Goal: Task Accomplishment & Management: Complete application form

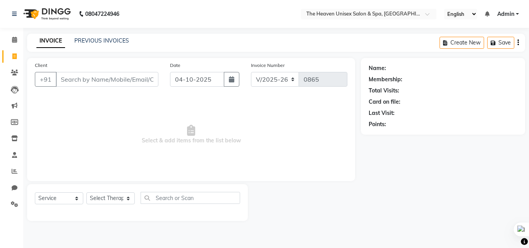
select select "8417"
select select "service"
click at [86, 80] on input "Client" at bounding box center [107, 79] width 103 height 15
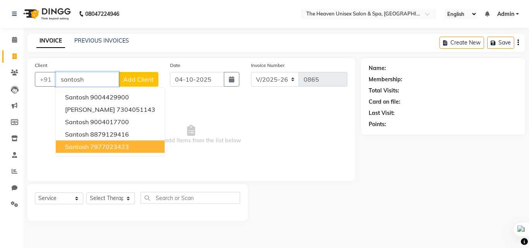
click at [129, 149] on ngb-highlight "7977023423" at bounding box center [109, 147] width 39 height 8
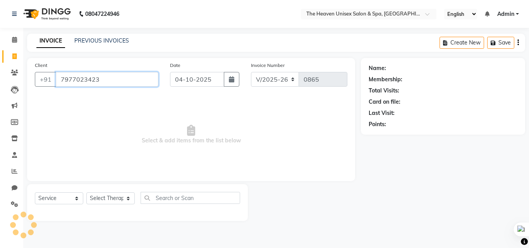
type input "7977023423"
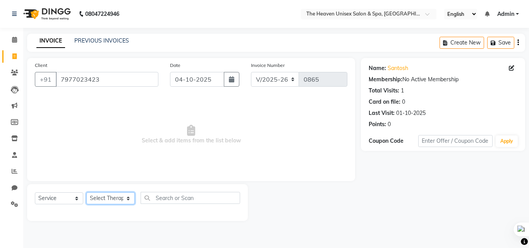
click at [112, 195] on select "Select Therapist [PERSON_NAME] [PERSON_NAME] HRS House Lucky [PERSON_NAME] [PER…" at bounding box center [110, 198] width 48 height 12
select select "90533"
click at [86, 192] on select "Select Therapist [PERSON_NAME] [PERSON_NAME] HRS House Lucky [PERSON_NAME] [PER…" at bounding box center [110, 198] width 48 height 12
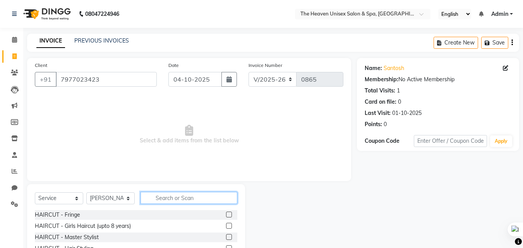
click at [185, 198] on input "text" at bounding box center [189, 198] width 97 height 12
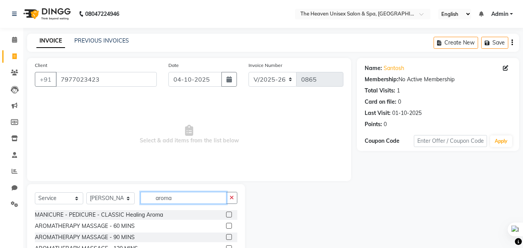
type input "aroma"
click at [230, 227] on label at bounding box center [229, 226] width 6 height 6
click at [230, 227] on input "checkbox" at bounding box center [228, 226] width 5 height 5
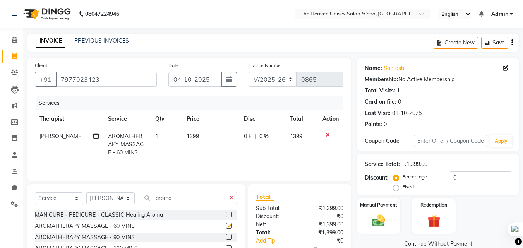
checkbox input "false"
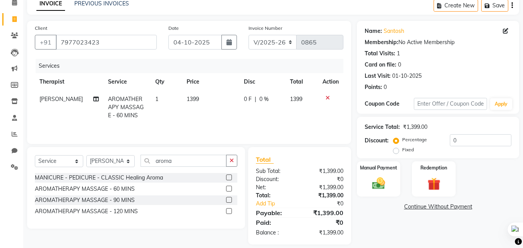
scroll to position [39, 0]
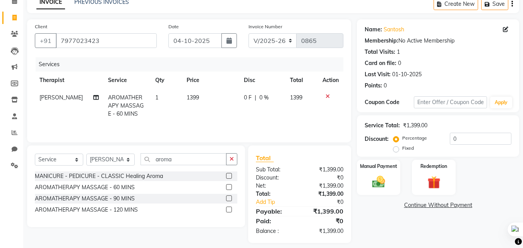
click at [402, 151] on label "Fixed" at bounding box center [408, 148] width 12 height 7
click at [399, 151] on input "Fixed" at bounding box center [397, 148] width 5 height 5
radio input "true"
click at [469, 137] on input "0" at bounding box center [481, 139] width 62 height 12
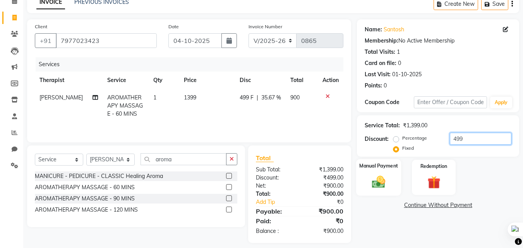
type input "499"
click at [379, 180] on img at bounding box center [379, 181] width 22 height 15
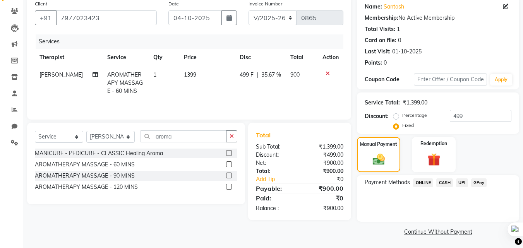
scroll to position [63, 0]
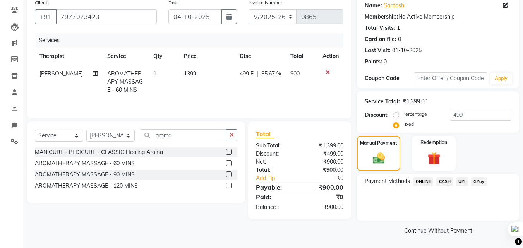
click at [448, 180] on span "CASH" at bounding box center [444, 181] width 17 height 9
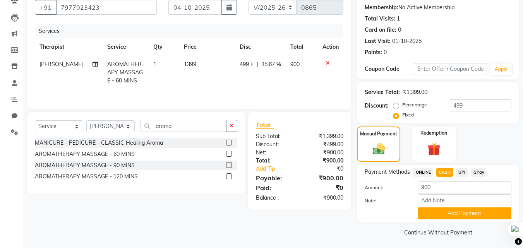
scroll to position [74, 0]
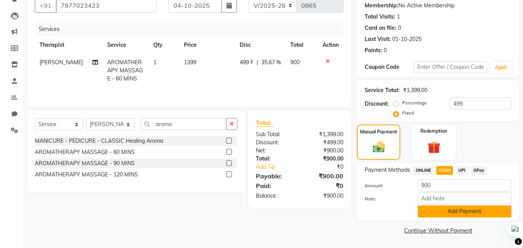
click at [450, 213] on button "Add Payment" at bounding box center [465, 212] width 94 height 12
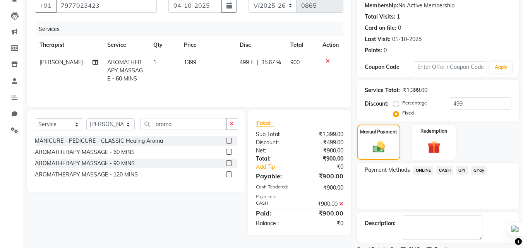
scroll to position [107, 0]
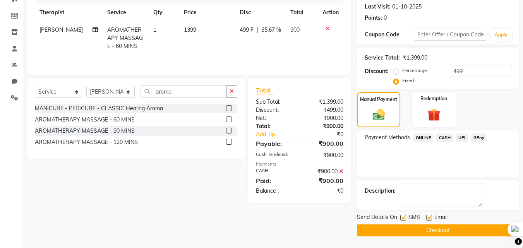
click at [435, 231] on button "Checkout" at bounding box center [438, 231] width 162 height 12
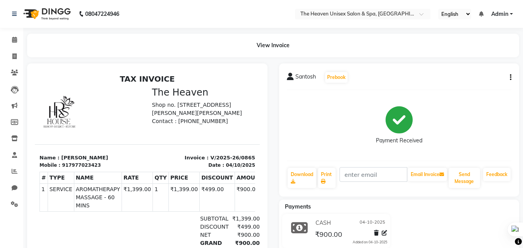
click at [509, 79] on button "button" at bounding box center [509, 78] width 5 height 8
click at [464, 77] on div "Edit Item Staff" at bounding box center [472, 78] width 53 height 10
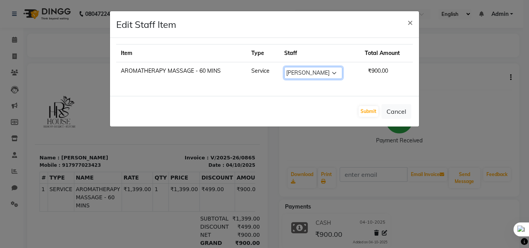
click at [313, 75] on select "Select [PERSON_NAME] [PERSON_NAME] HRS House Lucky [PERSON_NAME] [PERSON_NAME] …" at bounding box center [313, 73] width 58 height 12
select select "91764"
click at [284, 67] on select "Select [PERSON_NAME] [PERSON_NAME] HRS House Lucky [PERSON_NAME] [PERSON_NAME] …" at bounding box center [313, 73] width 58 height 12
click at [370, 114] on button "Submit" at bounding box center [369, 111] width 20 height 11
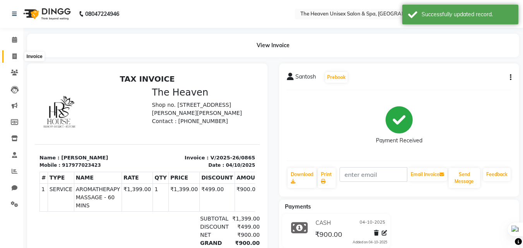
click at [16, 52] on span at bounding box center [15, 56] width 14 height 9
select select "8417"
select select "service"
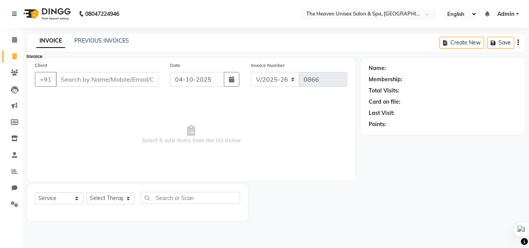
click at [12, 58] on icon at bounding box center [14, 56] width 4 height 6
select select "service"
type input "0866"
select select "8417"
click at [103, 41] on link "PREVIOUS INVOICES" at bounding box center [101, 40] width 55 height 7
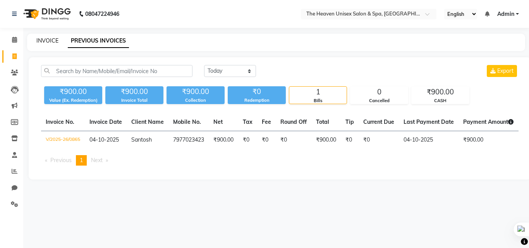
click at [57, 40] on link "INVOICE" at bounding box center [47, 40] width 22 height 7
select select "8417"
select select "service"
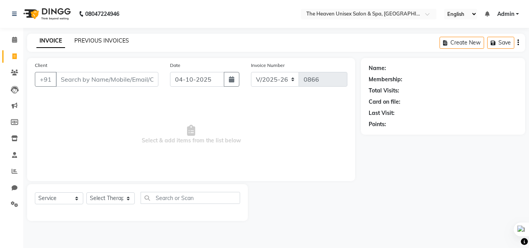
click at [105, 42] on link "PREVIOUS INVOICES" at bounding box center [101, 40] width 55 height 7
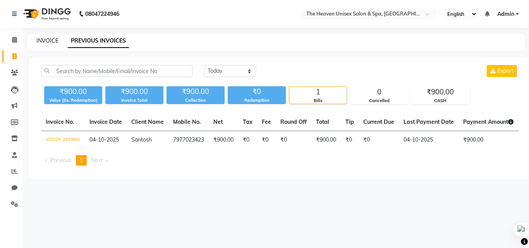
click at [50, 38] on link "INVOICE" at bounding box center [47, 40] width 22 height 7
select select "8417"
select select "service"
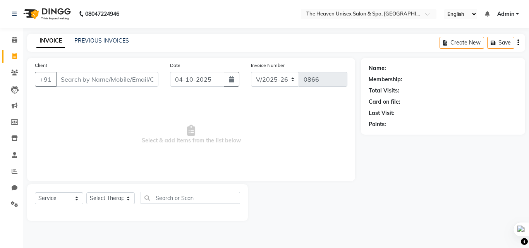
click at [81, 78] on input "Client" at bounding box center [107, 79] width 103 height 15
type input "7048836817"
click at [128, 83] on button "Add Client" at bounding box center [139, 79] width 40 height 15
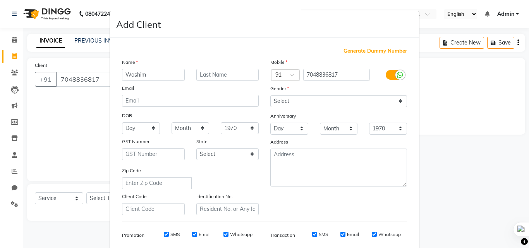
type input "Washim"
click at [319, 107] on select "Select [DEMOGRAPHIC_DATA] [DEMOGRAPHIC_DATA] Other Prefer Not To Say" at bounding box center [338, 101] width 137 height 12
select select "[DEMOGRAPHIC_DATA]"
click at [270, 95] on select "Select [DEMOGRAPHIC_DATA] [DEMOGRAPHIC_DATA] Other Prefer Not To Say" at bounding box center [338, 101] width 137 height 12
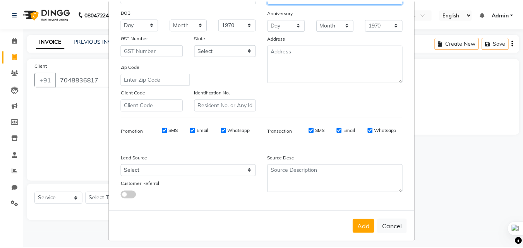
scroll to position [109, 0]
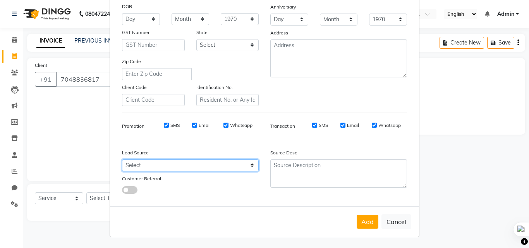
click at [156, 165] on select "Select Walk-in Referral Internet Friend Word of Mouth Advertisement Facebook Ju…" at bounding box center [190, 166] width 137 height 12
select select "55212"
click at [122, 160] on select "Select Walk-in Referral Internet Friend Word of Mouth Advertisement Facebook Ju…" at bounding box center [190, 166] width 137 height 12
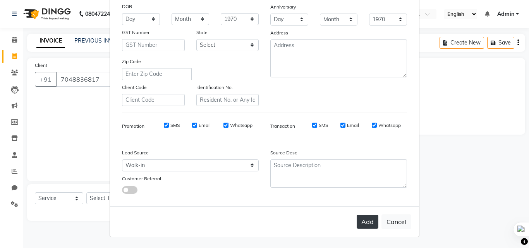
click at [366, 221] on button "Add" at bounding box center [368, 222] width 22 height 14
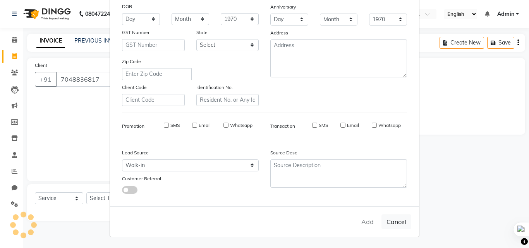
select select
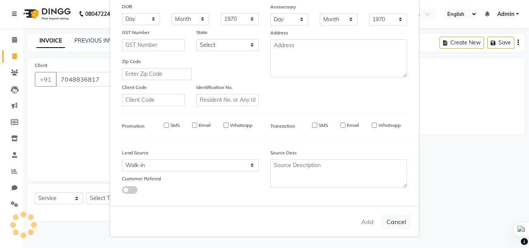
select select
checkbox input "false"
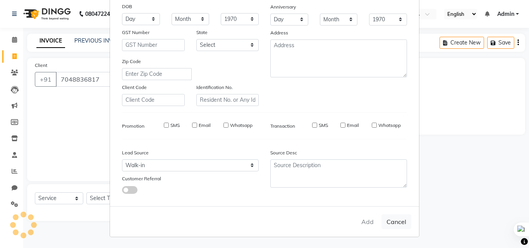
checkbox input "false"
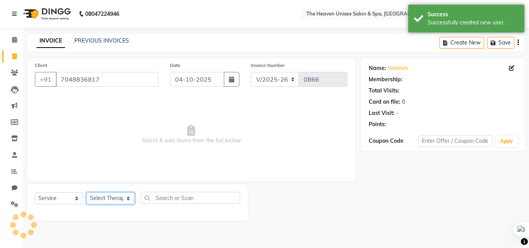
click at [107, 199] on select "Select Therapist [PERSON_NAME] [PERSON_NAME] HRS House Lucky [PERSON_NAME] [PER…" at bounding box center [110, 198] width 48 height 12
select select "88810"
click at [86, 192] on select "Select Therapist [PERSON_NAME] [PERSON_NAME] HRS House Lucky [PERSON_NAME] [PER…" at bounding box center [110, 198] width 48 height 12
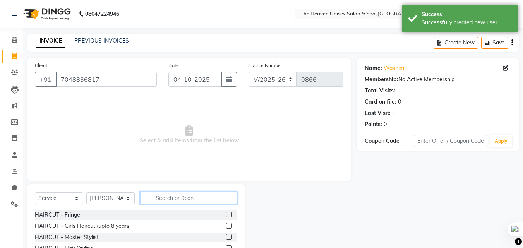
click at [175, 196] on input "text" at bounding box center [189, 198] width 97 height 12
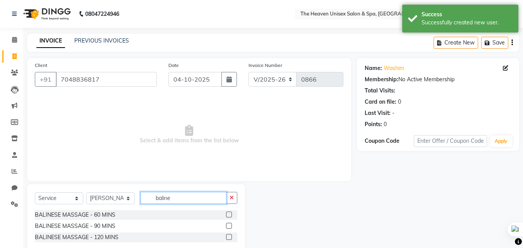
type input "baline"
click at [227, 216] on label at bounding box center [229, 215] width 6 height 6
click at [227, 216] on input "checkbox" at bounding box center [228, 215] width 5 height 5
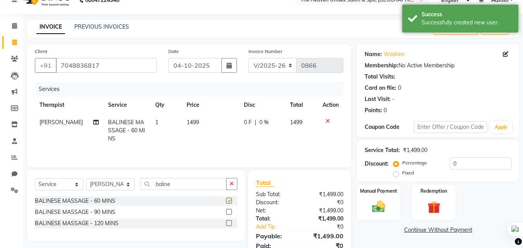
checkbox input "false"
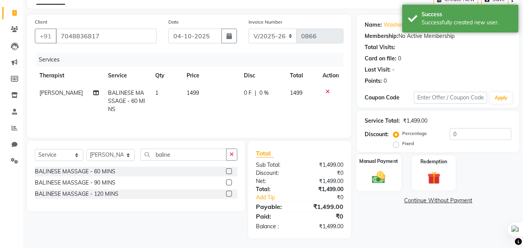
scroll to position [45, 0]
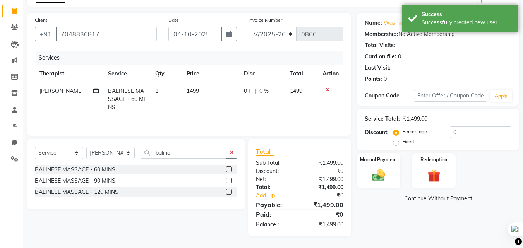
click at [402, 142] on label "Fixed" at bounding box center [408, 141] width 12 height 7
click at [395, 142] on input "Fixed" at bounding box center [397, 141] width 5 height 5
radio input "true"
click at [474, 135] on input "0" at bounding box center [481, 132] width 62 height 12
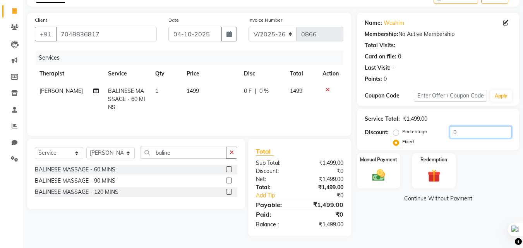
click at [469, 134] on input "0" at bounding box center [481, 132] width 62 height 12
type input "2"
type input "4"
type input "399"
click at [373, 174] on img at bounding box center [379, 175] width 22 height 15
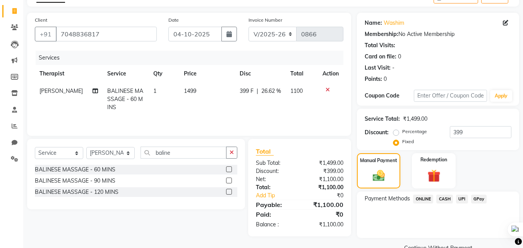
click at [443, 199] on span "CASH" at bounding box center [444, 199] width 17 height 9
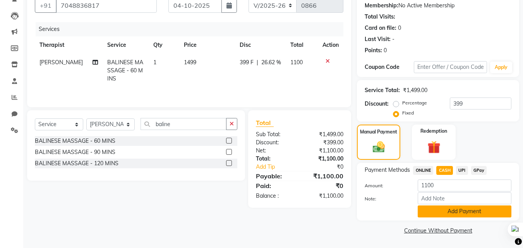
click at [452, 214] on button "Add Payment" at bounding box center [465, 212] width 94 height 12
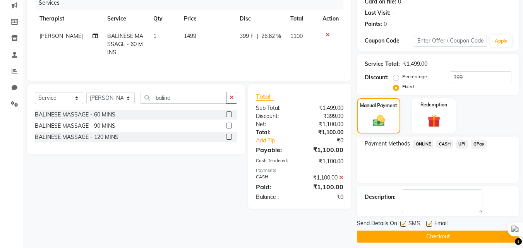
scroll to position [107, 0]
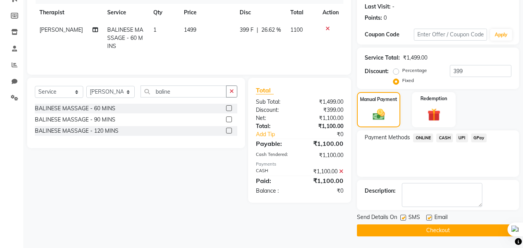
click at [438, 227] on button "Checkout" at bounding box center [438, 231] width 162 height 12
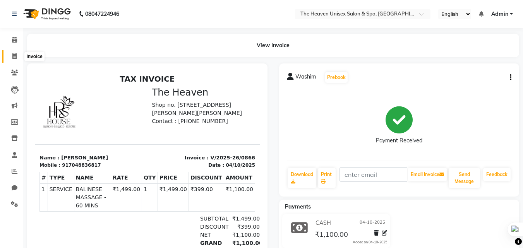
click at [15, 55] on icon at bounding box center [14, 56] width 4 height 6
select select "service"
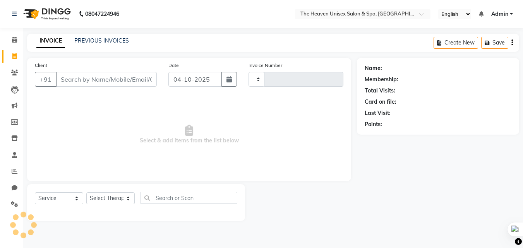
type input "0867"
select select "8417"
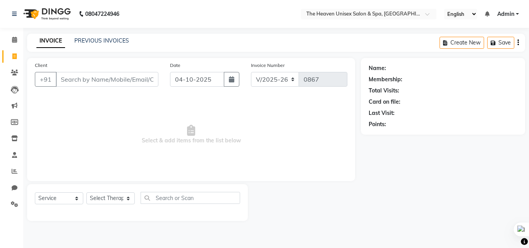
click at [80, 115] on span "Select & add items from the list below" at bounding box center [191, 134] width 313 height 77
click at [91, 78] on input "Client" at bounding box center [107, 79] width 103 height 15
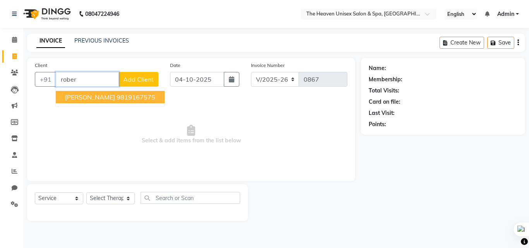
click at [93, 100] on span "[PERSON_NAME]" at bounding box center [90, 97] width 50 height 8
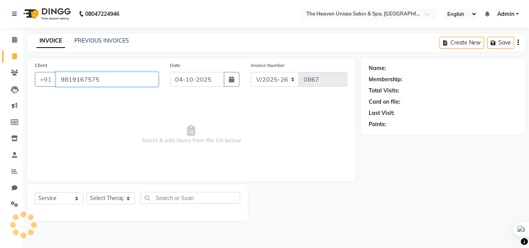
type input "9819167575"
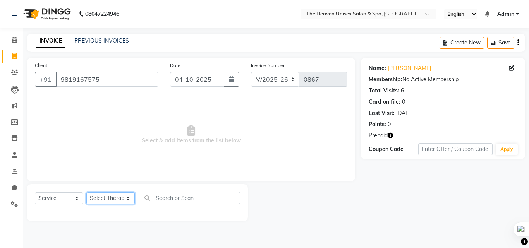
click at [115, 198] on select "Select Therapist [PERSON_NAME] [PERSON_NAME] HRS House Lucky [PERSON_NAME] [PER…" at bounding box center [110, 198] width 48 height 12
select select "83960"
click at [86, 192] on select "Select Therapist [PERSON_NAME] [PERSON_NAME] HRS House Lucky [PERSON_NAME] [PER…" at bounding box center [110, 198] width 48 height 12
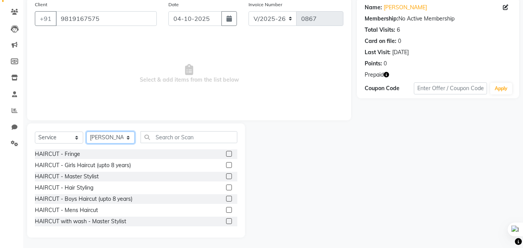
scroll to position [62, 0]
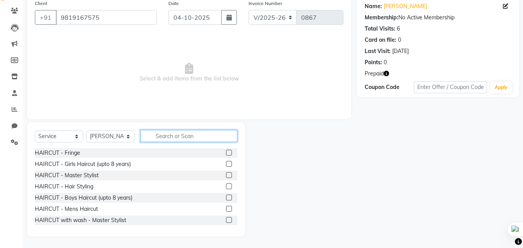
click at [168, 133] on input "text" at bounding box center [189, 136] width 97 height 12
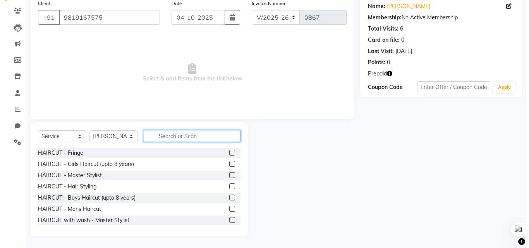
scroll to position [0, 0]
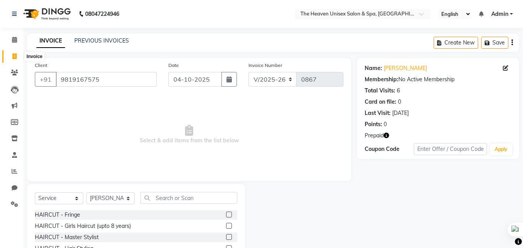
click at [14, 57] on icon at bounding box center [14, 56] width 4 height 6
select select "service"
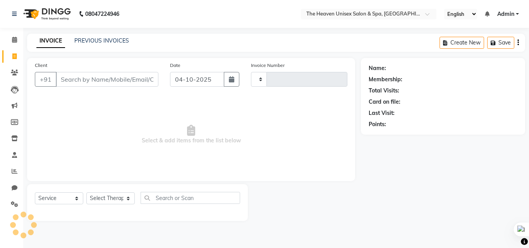
type input "0867"
select select "8417"
click at [96, 40] on link "PREVIOUS INVOICES" at bounding box center [101, 40] width 55 height 7
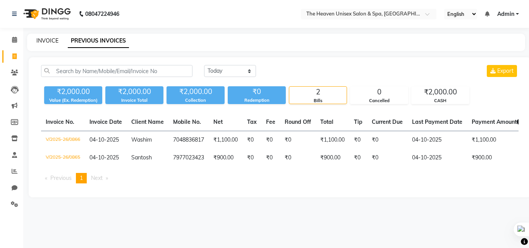
click at [43, 39] on link "INVOICE" at bounding box center [47, 40] width 22 height 7
select select "service"
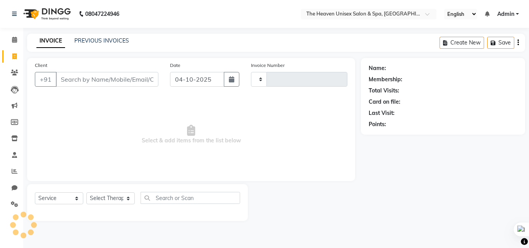
type input "0867"
select select "8417"
click at [78, 74] on input "Client" at bounding box center [107, 79] width 103 height 15
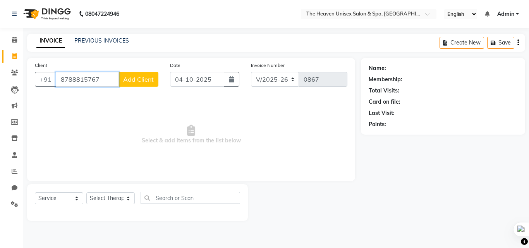
type input "8788815767"
click at [137, 81] on span "Add Client" at bounding box center [138, 80] width 31 height 8
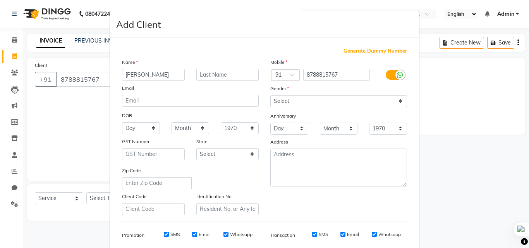
type input "[PERSON_NAME]"
click at [285, 100] on select "Select [DEMOGRAPHIC_DATA] [DEMOGRAPHIC_DATA] Other Prefer Not To Say" at bounding box center [338, 101] width 137 height 12
select select "[DEMOGRAPHIC_DATA]"
click at [270, 95] on select "Select [DEMOGRAPHIC_DATA] [DEMOGRAPHIC_DATA] Other Prefer Not To Say" at bounding box center [338, 101] width 137 height 12
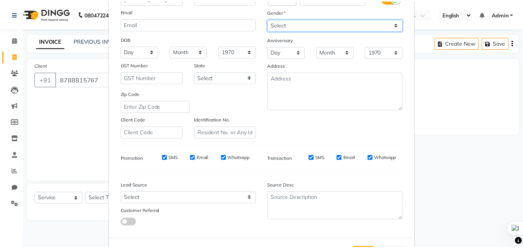
scroll to position [109, 0]
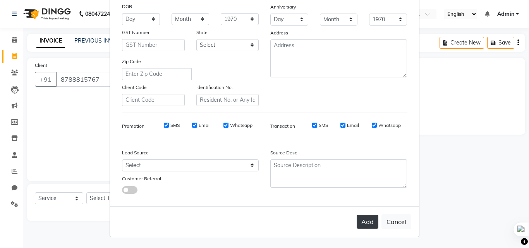
click at [364, 224] on button "Add" at bounding box center [368, 222] width 22 height 14
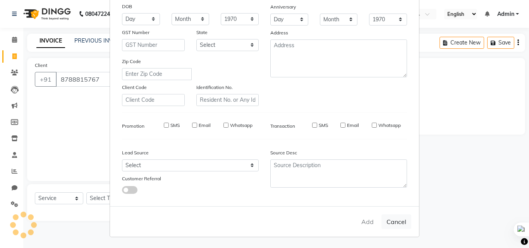
select select
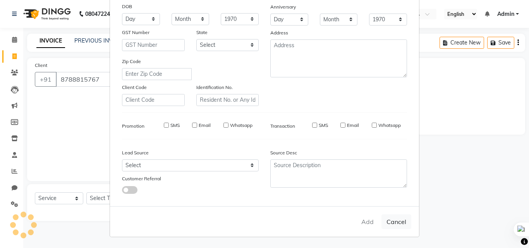
select select
checkbox input "false"
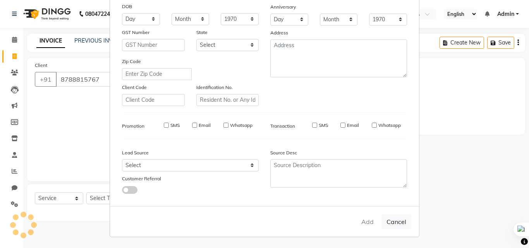
checkbox input "false"
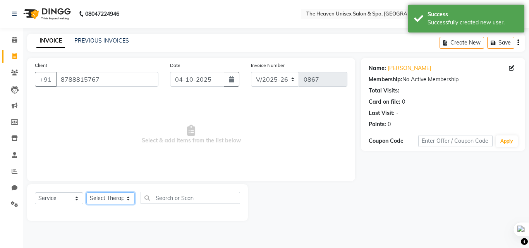
click at [107, 203] on select "Select Therapist [PERSON_NAME] [PERSON_NAME] HRS House Lucky [PERSON_NAME] [PER…" at bounding box center [110, 198] width 48 height 12
select select "93373"
click at [86, 192] on select "Select Therapist [PERSON_NAME] [PERSON_NAME] HRS House Lucky [PERSON_NAME] [PER…" at bounding box center [110, 198] width 48 height 12
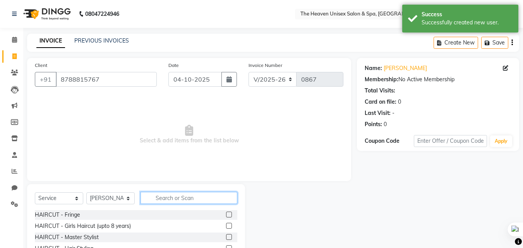
click at [170, 199] on input "text" at bounding box center [189, 198] width 97 height 12
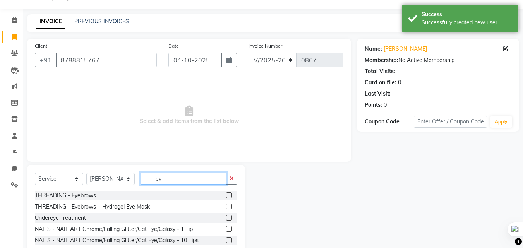
scroll to position [39, 0]
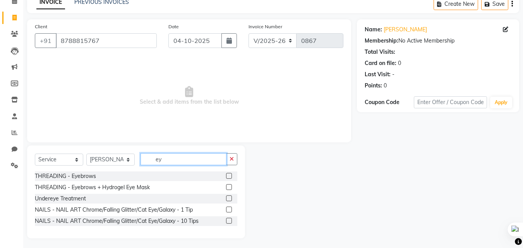
type input "ey"
click at [229, 175] on label at bounding box center [229, 176] width 6 height 6
click at [229, 175] on input "checkbox" at bounding box center [228, 176] width 5 height 5
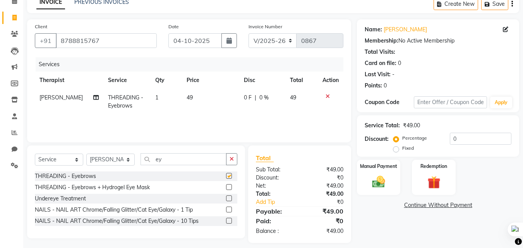
checkbox input "false"
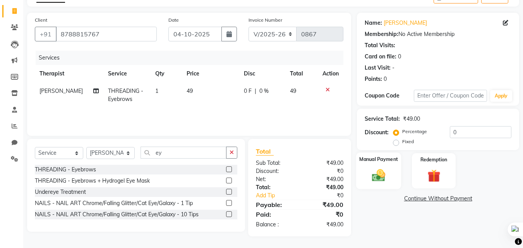
click at [369, 179] on img at bounding box center [379, 175] width 22 height 15
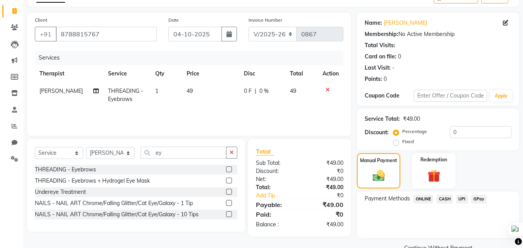
click at [447, 200] on span "CASH" at bounding box center [444, 199] width 17 height 9
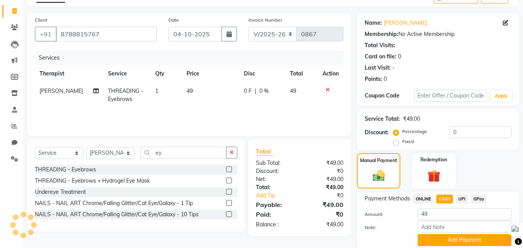
scroll to position [74, 0]
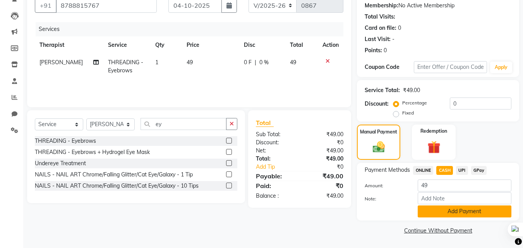
click at [442, 208] on button "Add Payment" at bounding box center [465, 212] width 94 height 12
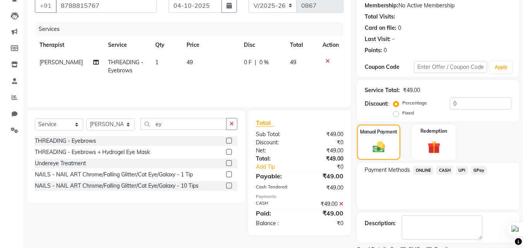
scroll to position [107, 0]
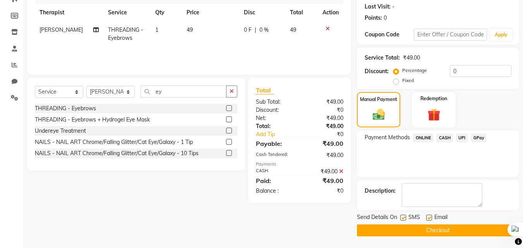
click at [421, 227] on button "Checkout" at bounding box center [438, 231] width 162 height 12
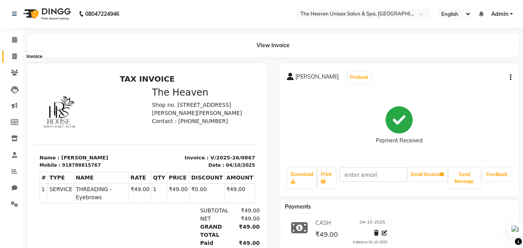
click at [15, 57] on icon at bounding box center [14, 56] width 4 height 6
select select "8417"
select select "service"
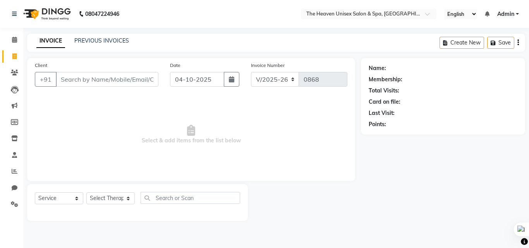
click at [338, 183] on div "Client +91 Date [DATE] Invoice Number V/2025 V/[PHONE_NUMBER] Select & add item…" at bounding box center [191, 139] width 340 height 163
